Goal: Information Seeking & Learning: Learn about a topic

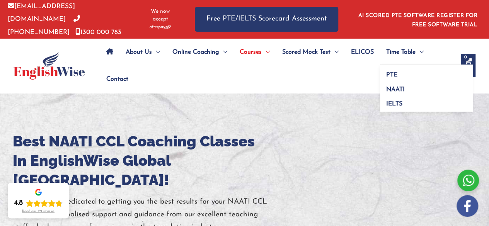
click at [422, 48] on span "Menu Toggle" at bounding box center [420, 52] width 8 height 27
click at [413, 82] on link "NAATI" at bounding box center [426, 87] width 93 height 15
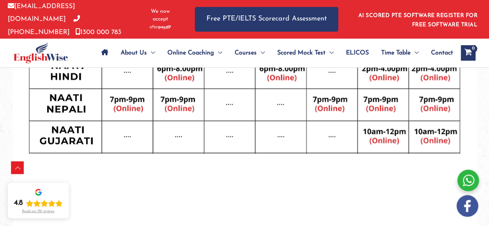
scroll to position [477, 0]
